Goal: Find specific page/section: Find specific page/section

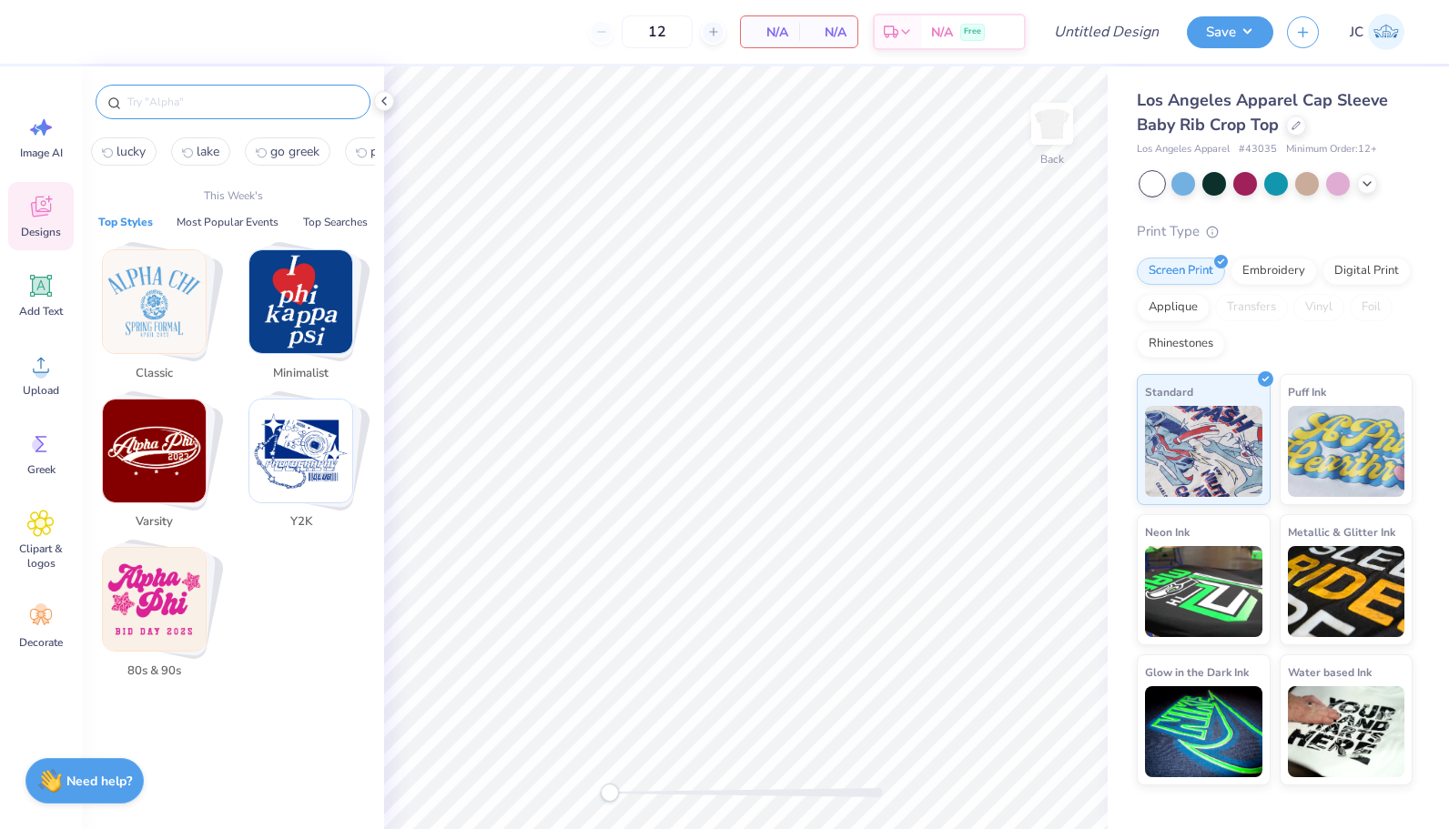
click at [197, 109] on input "text" at bounding box center [242, 102] width 233 height 18
click at [303, 105] on input "text" at bounding box center [242, 102] width 233 height 18
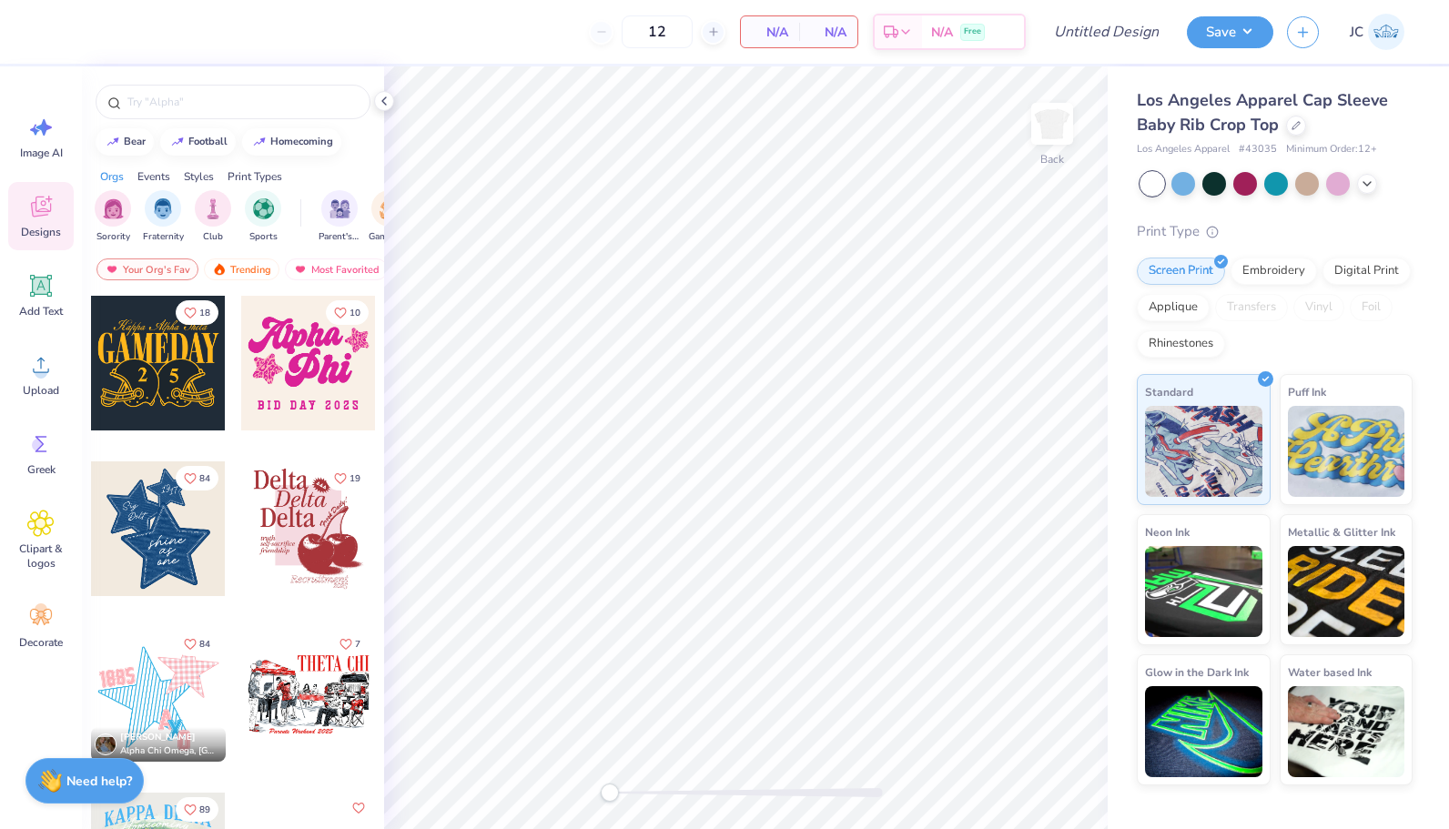
click at [327, 120] on div at bounding box center [233, 97] width 302 height 62
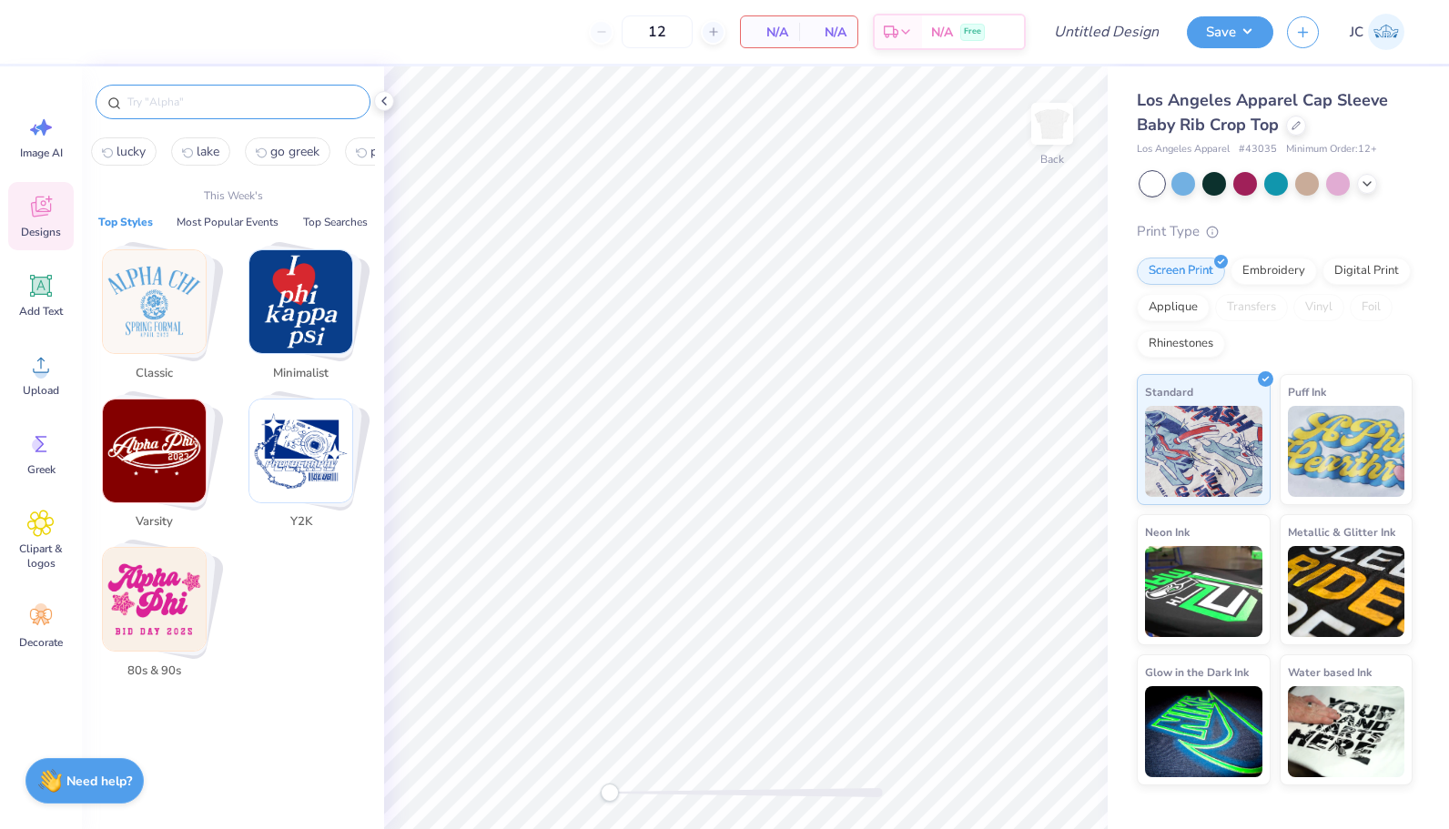
click at [318, 107] on input "text" at bounding box center [242, 102] width 233 height 18
click at [133, 218] on button "Top Styles" at bounding box center [126, 222] width 66 height 18
click at [310, 308] on img "Stack Card Button Minimalist" at bounding box center [300, 301] width 103 height 103
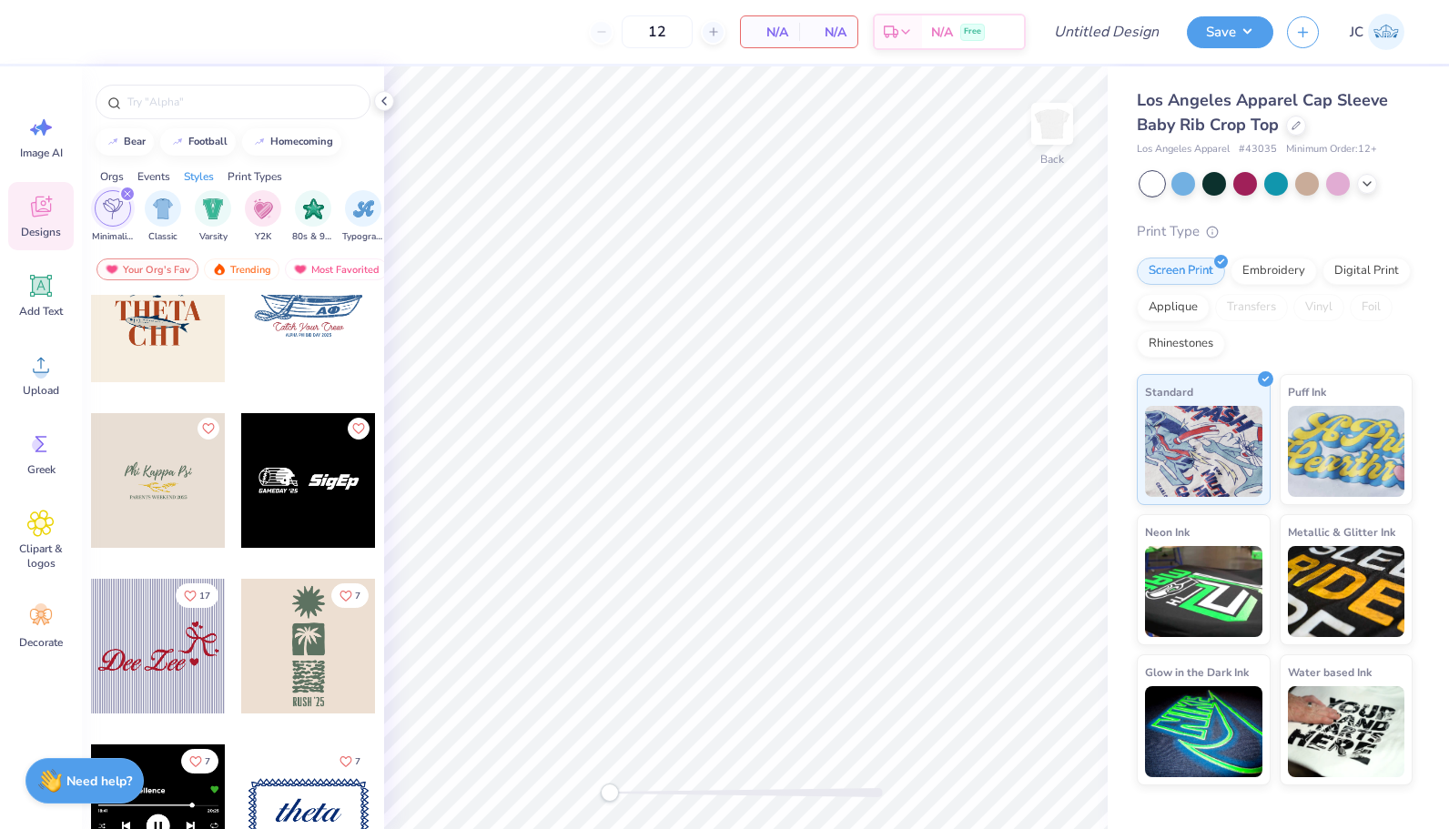
scroll to position [520, 0]
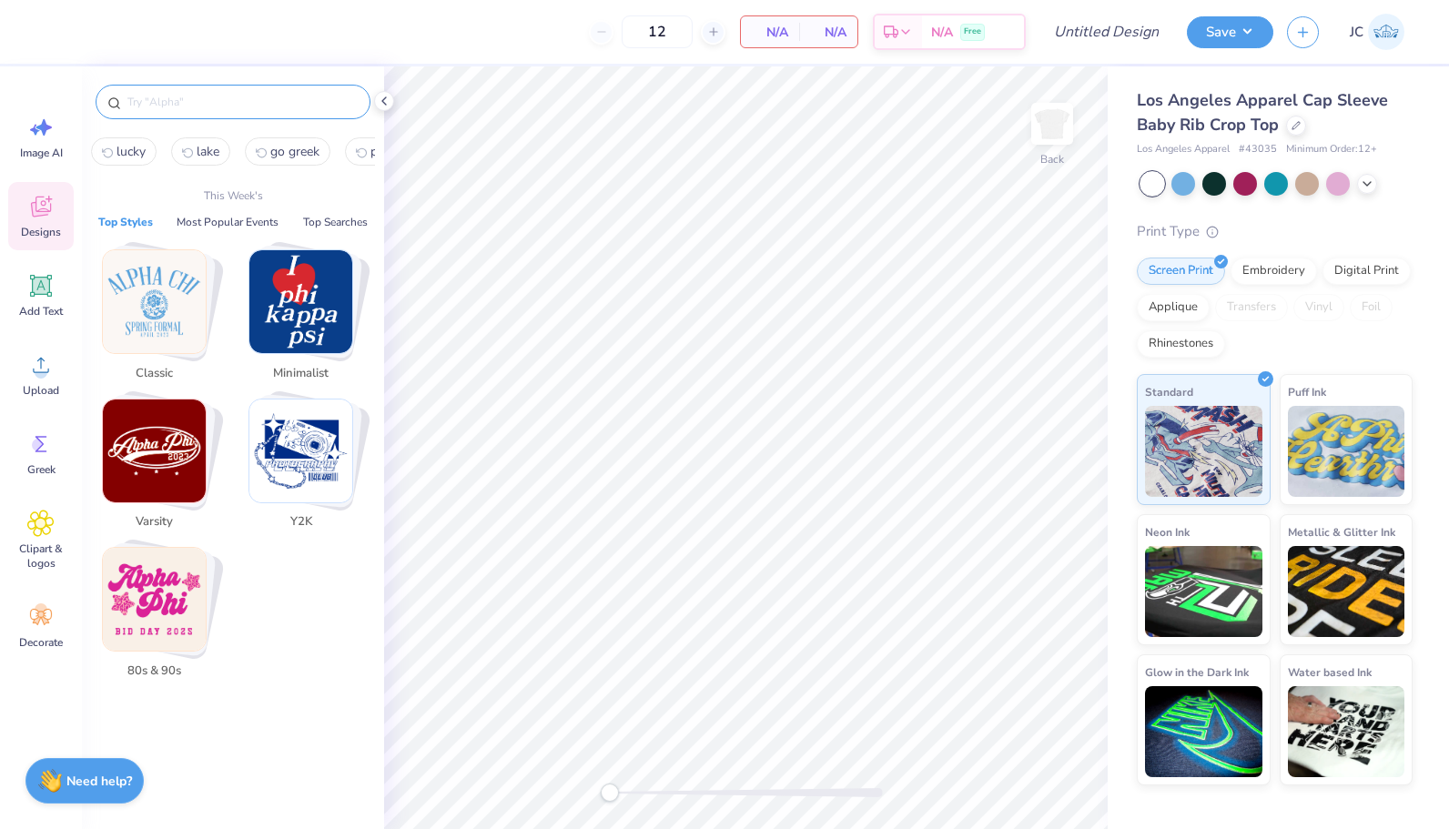
click at [204, 96] on input "text" at bounding box center [242, 102] width 233 height 18
click at [51, 220] on div "Designs" at bounding box center [41, 216] width 66 height 68
